Goal: Download file/media

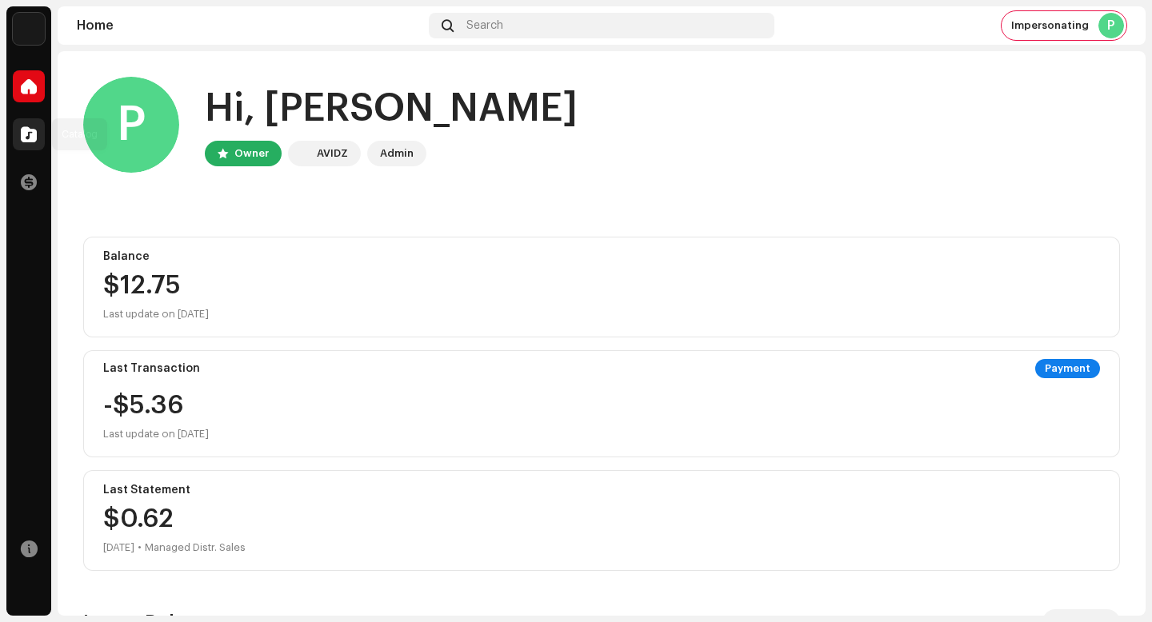
click at [18, 138] on div at bounding box center [29, 134] width 32 height 32
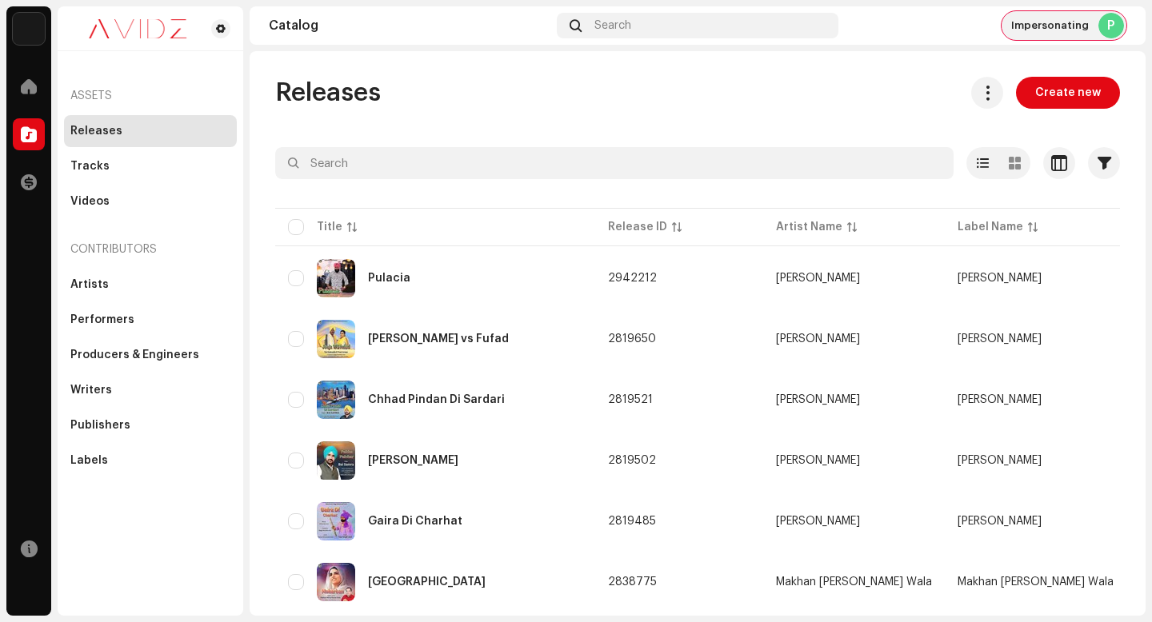
click at [1111, 28] on div "P" at bounding box center [1111, 26] width 26 height 26
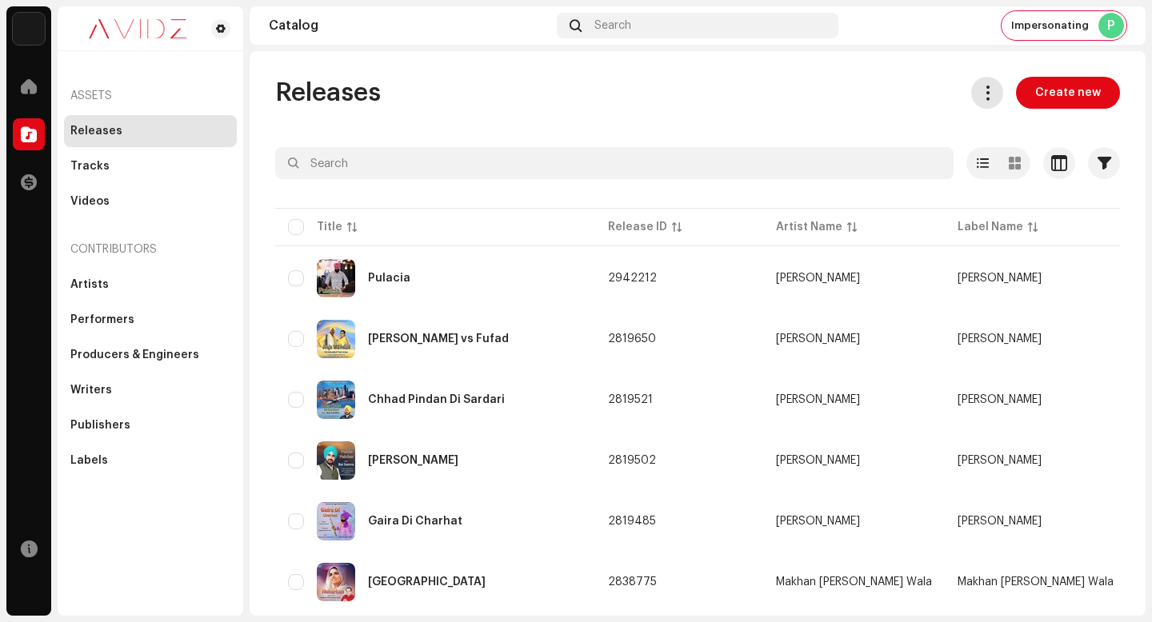
click at [981, 89] on span at bounding box center [987, 92] width 15 height 13
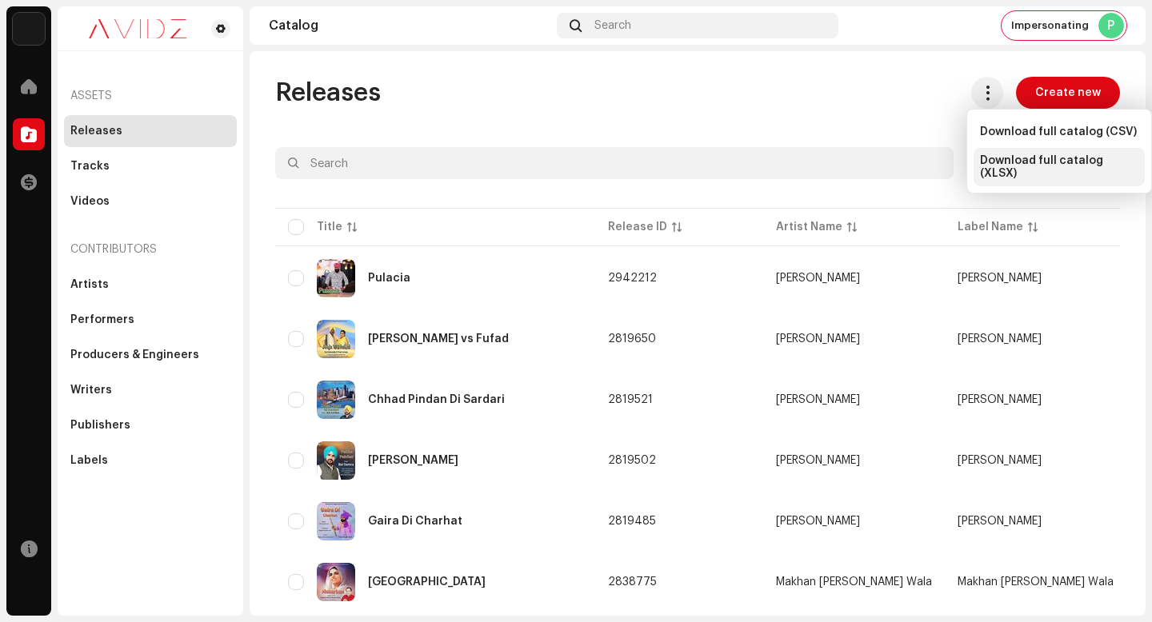
click at [1045, 164] on span "Download full catalog (XLSX)" at bounding box center [1059, 167] width 158 height 26
click at [750, 91] on div "Releases Create new" at bounding box center [697, 93] width 845 height 32
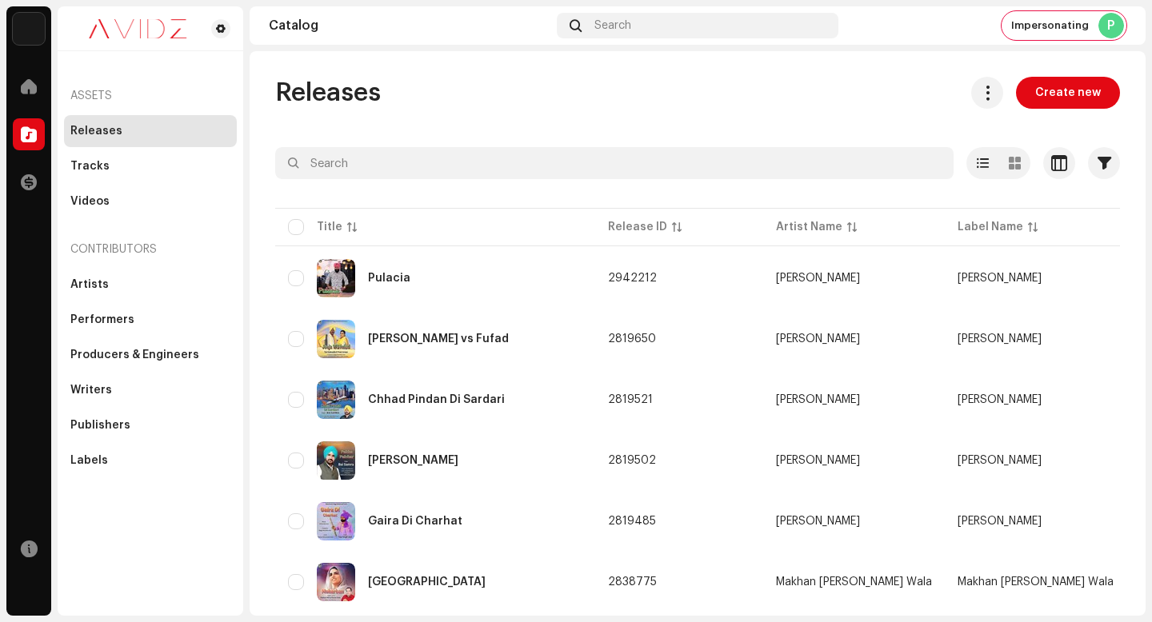
click at [1047, 26] on span "Impersonating" at bounding box center [1050, 25] width 78 height 13
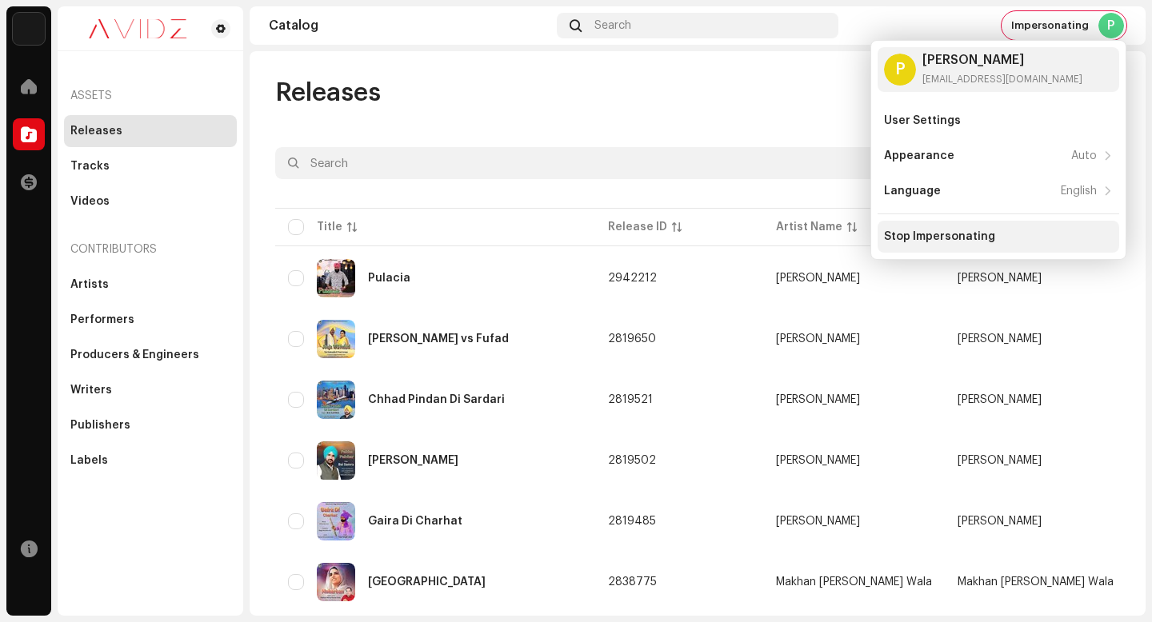
click at [948, 235] on div "Stop Impersonating" at bounding box center [939, 236] width 111 height 13
